Goal: Task Accomplishment & Management: Use online tool/utility

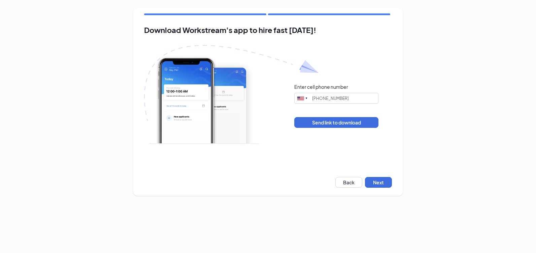
type input "[PHONE_NUMBER]"
click at [384, 184] on button "Next" at bounding box center [378, 182] width 27 height 11
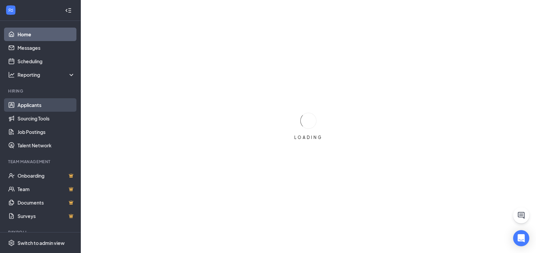
click at [31, 108] on link "Applicants" at bounding box center [47, 104] width 58 height 13
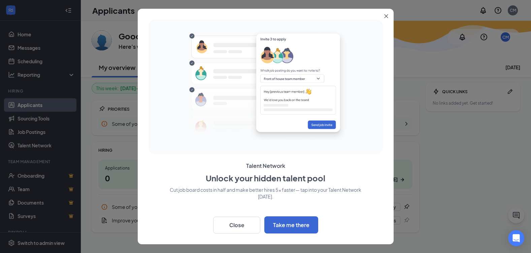
click at [390, 17] on button "Close" at bounding box center [388, 15] width 12 height 12
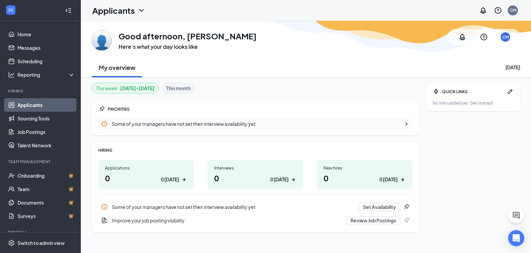
click at [217, 181] on h1 "0 0 [DATE]" at bounding box center [255, 177] width 82 height 11
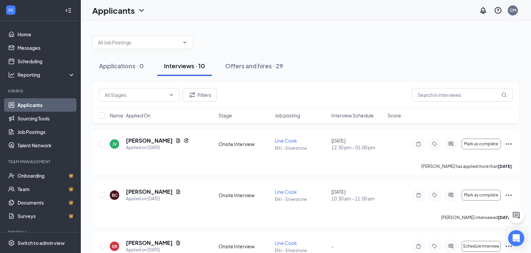
click at [343, 113] on span "Interview Schedule" at bounding box center [352, 115] width 42 height 7
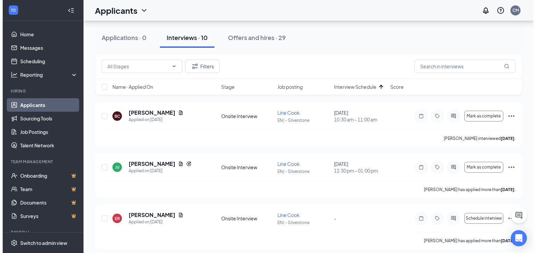
scroll to position [390, 0]
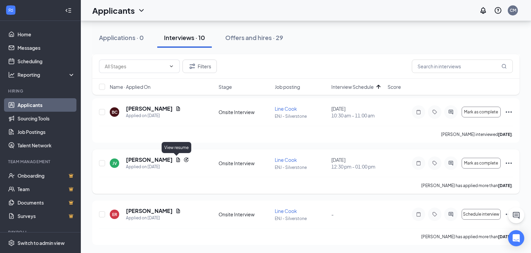
click at [178, 161] on icon "Document" at bounding box center [177, 159] width 5 height 5
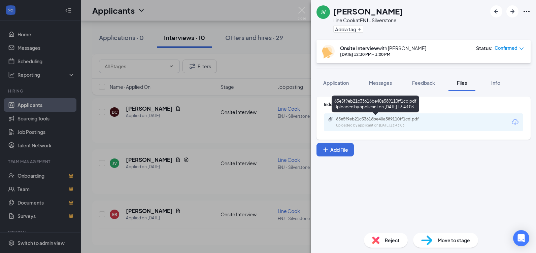
click at [388, 126] on div "Uploaded by applicant on Sep 10, 2025 at 13:43:03" at bounding box center [386, 125] width 101 height 5
